Goal: Task Accomplishment & Management: Complete application form

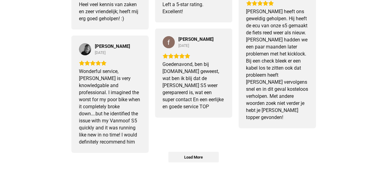
scroll to position [725, 0]
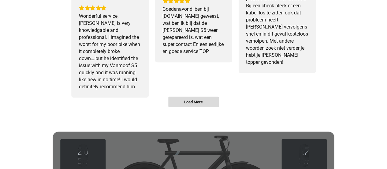
click at [197, 99] on span "Load More" at bounding box center [193, 101] width 19 height 5
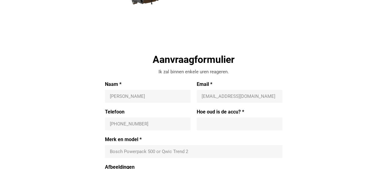
scroll to position [159, 0]
click at [144, 97] on input "Naam *" at bounding box center [148, 96] width 76 height 6
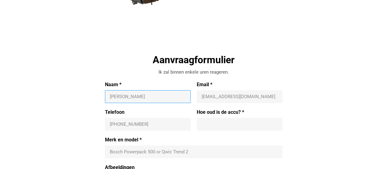
type input "[PERSON_NAME]"
type input "[PERSON_NAME][EMAIL_ADDRESS][DOMAIN_NAME]"
click at [137, 122] on input "Telefoon" at bounding box center [148, 124] width 76 height 6
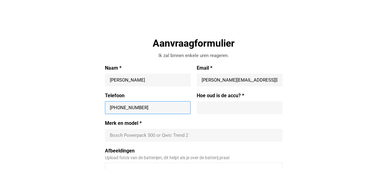
scroll to position [176, 0]
type input "[PHONE_NUMBER]"
click at [234, 114] on div "Telefoon +31613160987 +31613160987 Hoe oud is de accu? *" at bounding box center [194, 106] width 178 height 28
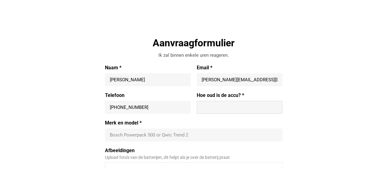
click at [233, 109] on input "Hoe oud is de accu? *" at bounding box center [240, 107] width 76 height 6
type input "4 jaar"
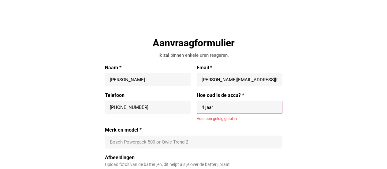
click at [204, 125] on div "Naam * niels tromp Email * maureenniels@hotmail.com maureenniels@hotmail.com Te…" at bounding box center [194, 160] width 178 height 190
click at [198, 140] on input "Merk en model *" at bounding box center [194, 142] width 168 height 6
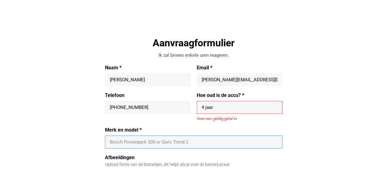
scroll to position [207, 0]
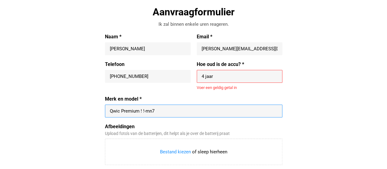
click at [143, 109] on input "Merk en model *" at bounding box center [194, 111] width 168 height 6
click at [190, 111] on input "Merk en model *" at bounding box center [194, 111] width 168 height 6
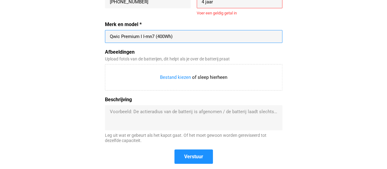
scroll to position [282, 0]
type input "Qwic Premium I I-mn7 (400Wh)"
click at [151, 108] on textarea "Beschrijving" at bounding box center [194, 117] width 168 height 18
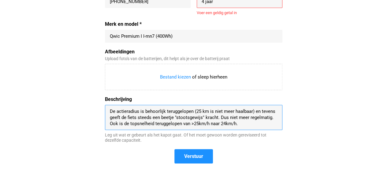
scroll to position [287, 0]
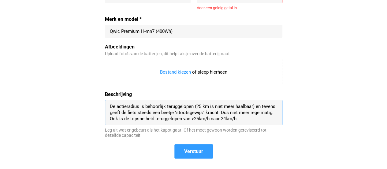
type textarea "De actieradius is behoorlijk teruggelopen (25 km is niet meer haalbaar) en teve…"
click at [186, 148] on span "Verstuur" at bounding box center [193, 151] width 19 height 6
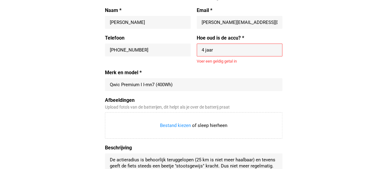
scroll to position [233, 0]
click at [228, 58] on div "4 jaar 4 jaar Voer een geldig getal in" at bounding box center [240, 54] width 86 height 20
click at [224, 47] on input "4 jaar" at bounding box center [240, 50] width 76 height 6
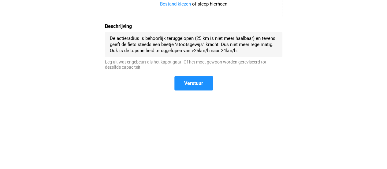
scroll to position [349, 0]
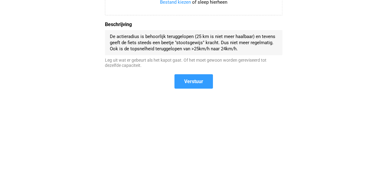
type input "4"
click at [199, 75] on span "Verstuur" at bounding box center [193, 81] width 37 height 13
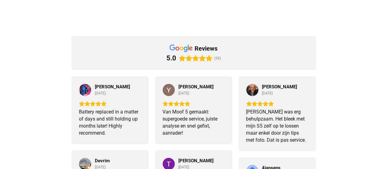
scroll to position [0, 0]
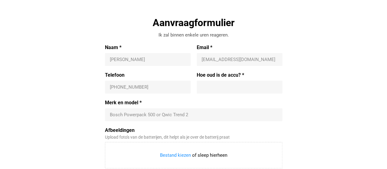
scroll to position [196, 0]
click at [152, 58] on input "Naam *" at bounding box center [148, 60] width 76 height 6
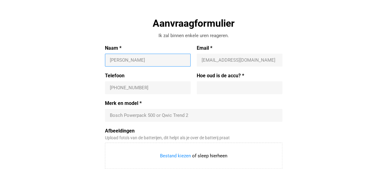
type input "[PERSON_NAME]"
type input "[PERSON_NAME][EMAIL_ADDRESS][DOMAIN_NAME]"
click at [140, 86] on input "Telefoon" at bounding box center [148, 87] width 76 height 6
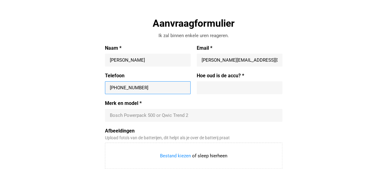
type input "[PHONE_NUMBER]"
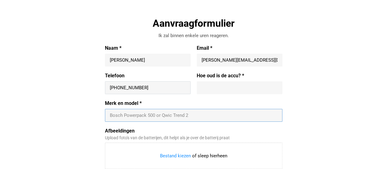
click at [132, 117] on input "Merk en model *" at bounding box center [194, 115] width 168 height 6
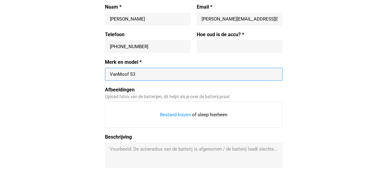
type input "VanMoof S3"
click at [129, 152] on textarea "Beschrijving" at bounding box center [194, 155] width 168 height 18
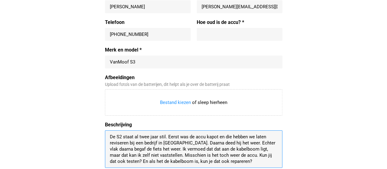
scroll to position [367, 0]
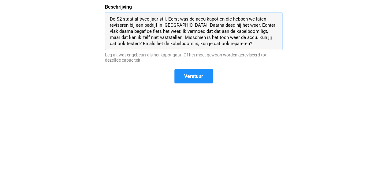
type textarea "De S2 staat al twee jaar stil. Eerst was de accu kapot en die hebben we laten r…"
click at [196, 79] on span "Verstuur" at bounding box center [193, 75] width 37 height 13
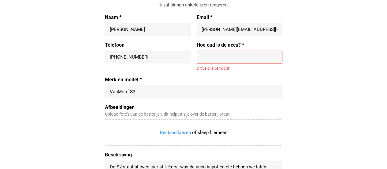
scroll to position [226, 0]
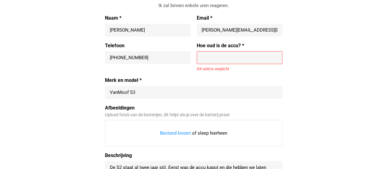
click at [227, 55] on input "Hoe oud is de accu? *" at bounding box center [240, 57] width 76 height 6
type input "6"
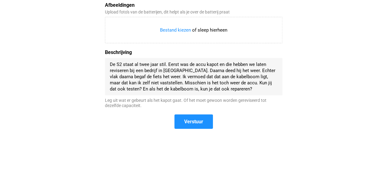
scroll to position [321, 0]
type input "5"
click at [192, 119] on span "Verstuur" at bounding box center [193, 121] width 19 height 6
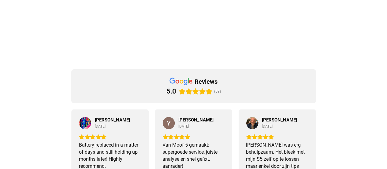
scroll to position [0, 0]
